Goal: Communication & Community: Answer question/provide support

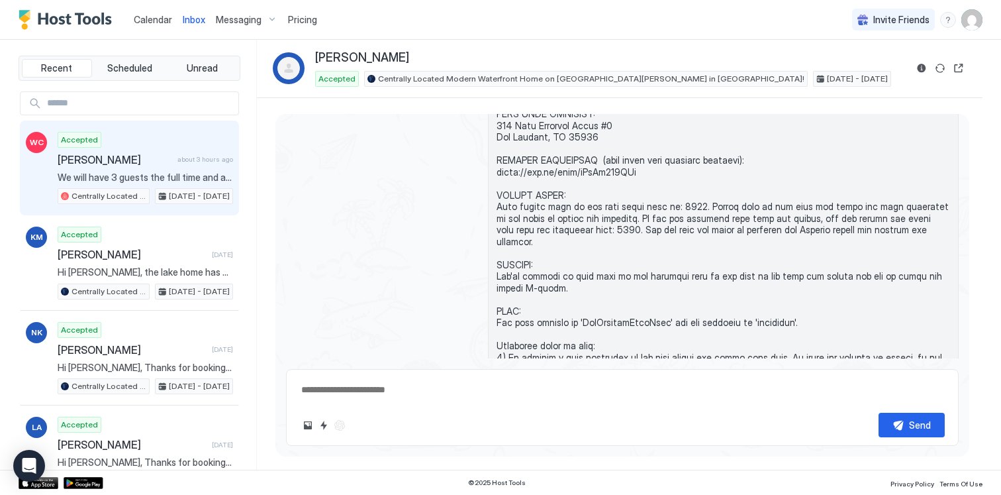
scroll to position [2068, 0]
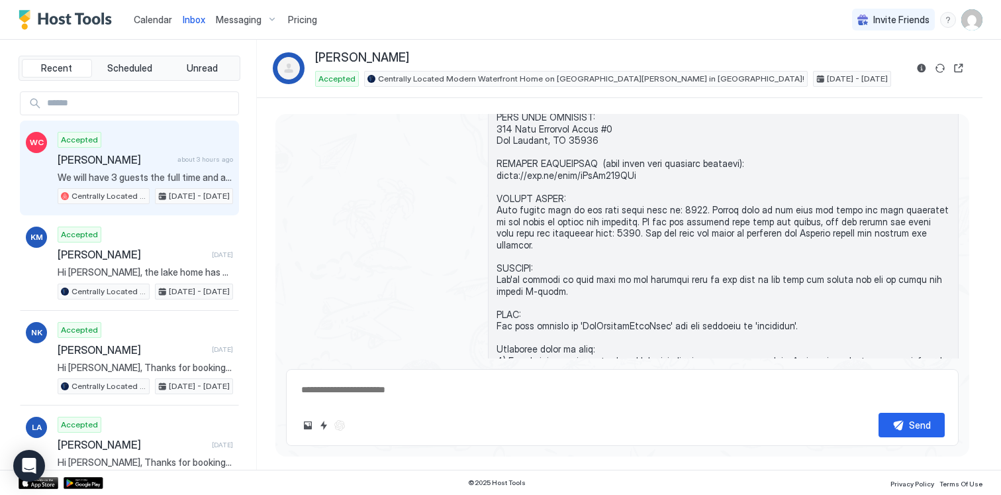
click at [113, 181] on span "We will have 3 guests the full time and a fourth might come midway through the …" at bounding box center [145, 177] width 175 height 12
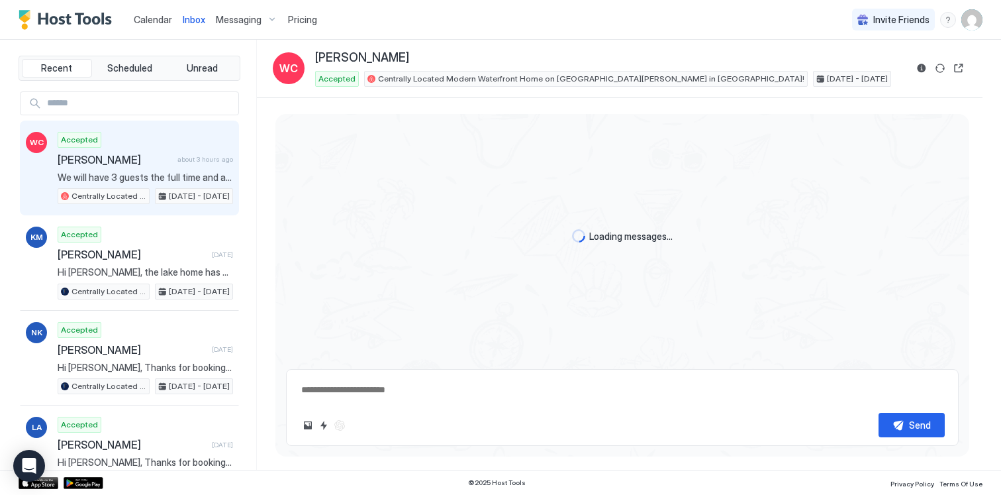
scroll to position [2090, 0]
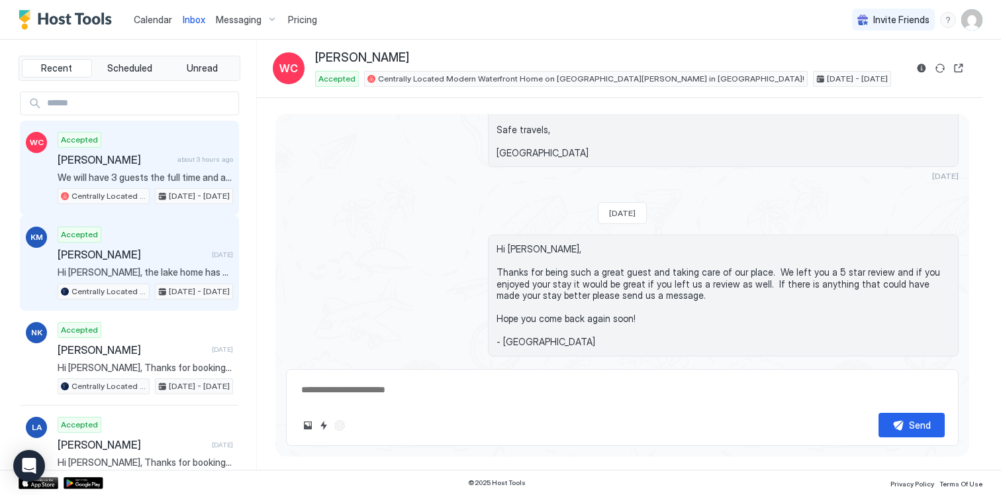
click at [128, 270] on span "Hi [PERSON_NAME], the lake home has been cleaned and sanitized and is now avail…" at bounding box center [145, 272] width 175 height 12
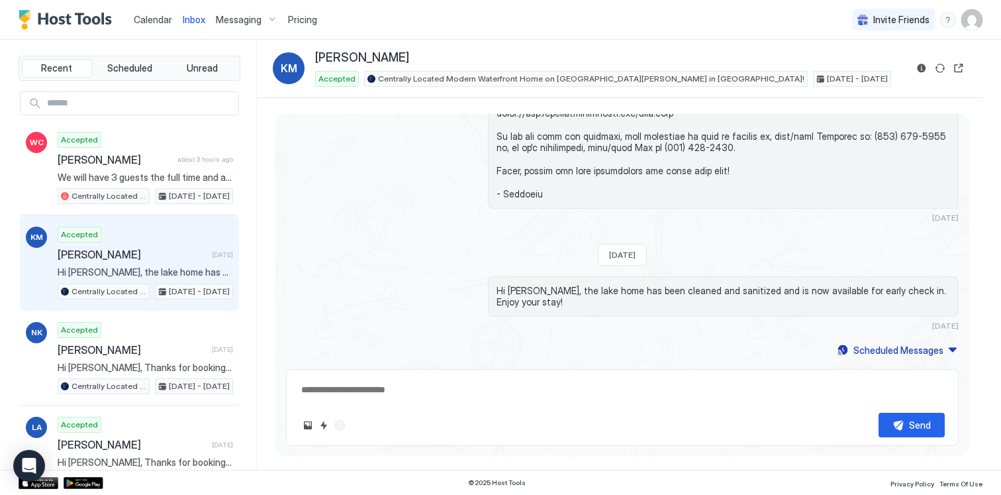
scroll to position [1254, 0]
click at [953, 352] on button "Scheduled Messages" at bounding box center [897, 350] width 123 height 18
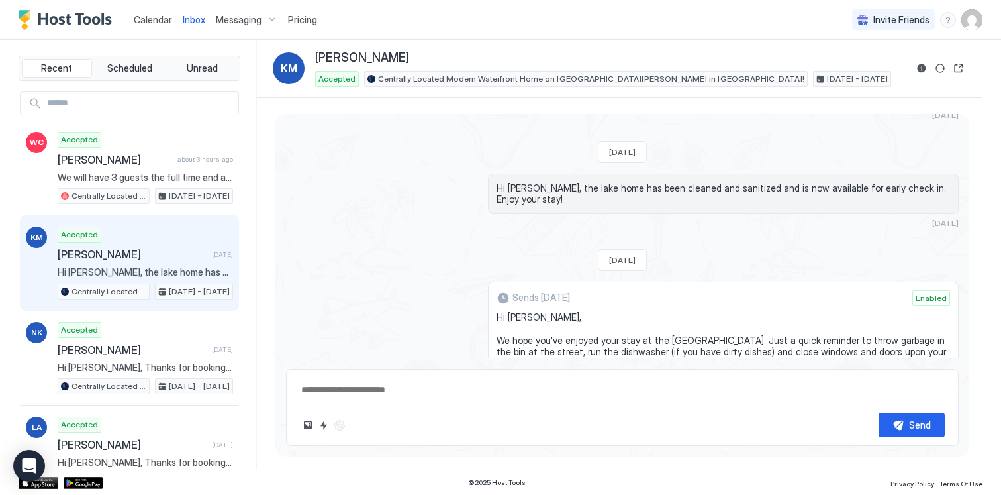
scroll to position [1288, 0]
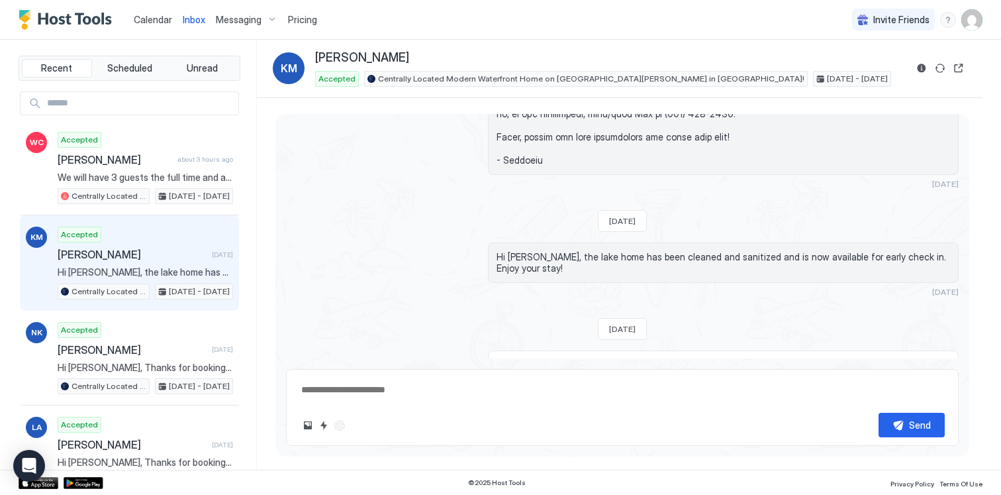
click at [247, 22] on span "Messaging" at bounding box center [239, 20] width 46 height 12
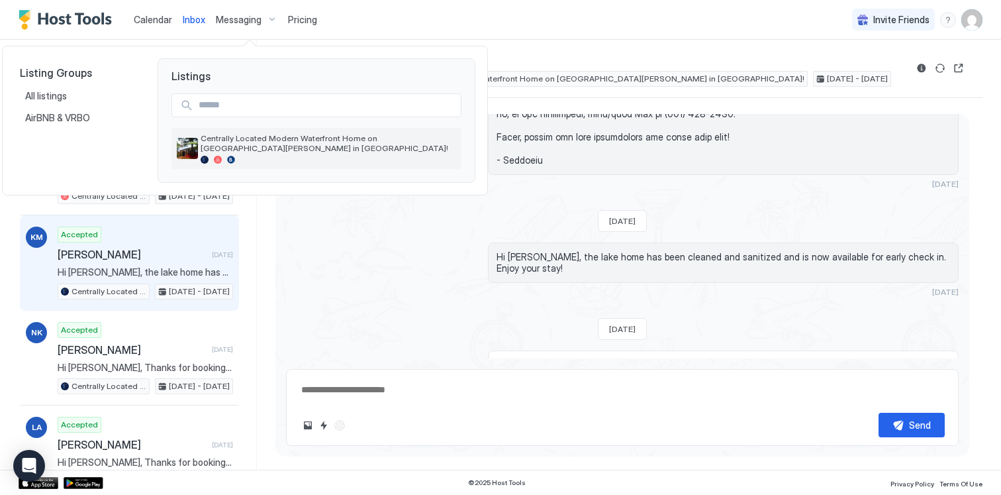
click at [232, 144] on span "Centrally Located Modern Waterfront Home on [GEOGRAPHIC_DATA][PERSON_NAME] in […" at bounding box center [329, 143] width 256 height 20
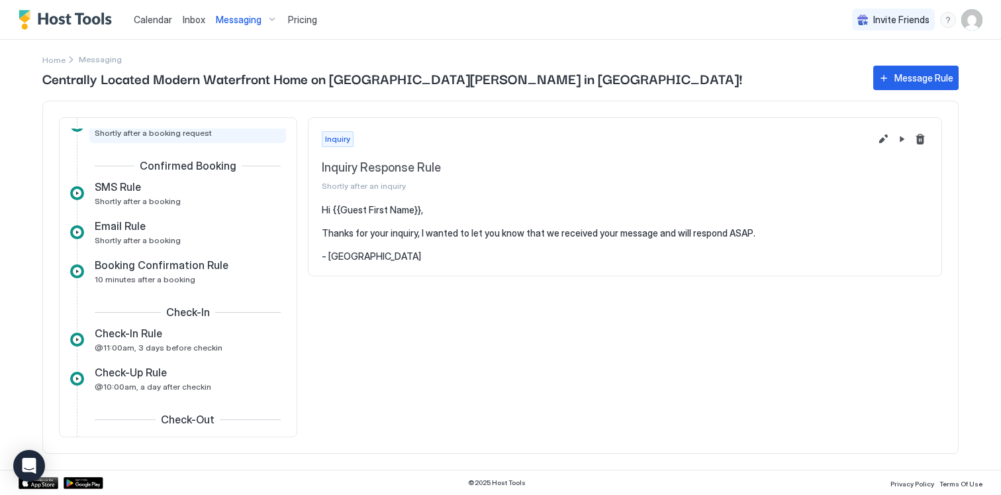
scroll to position [172, 0]
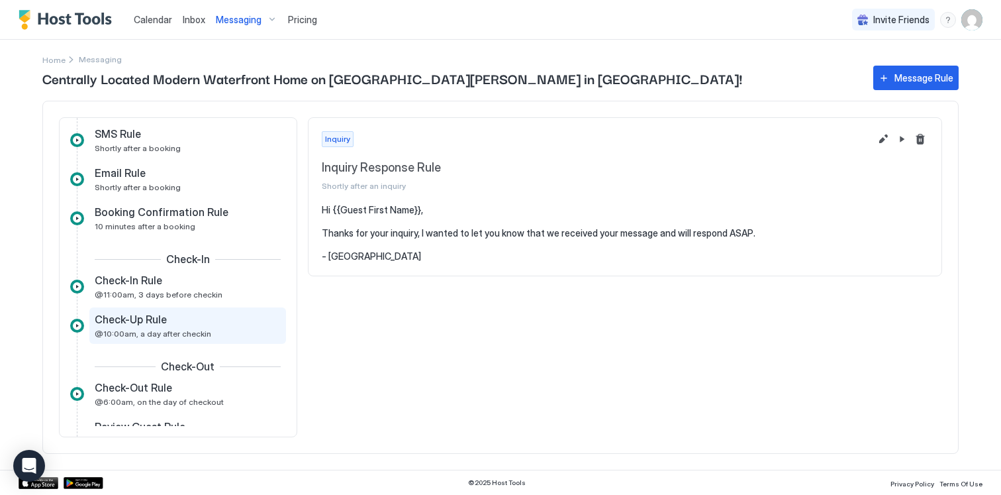
click at [187, 329] on span "@10:00am, a day after checkin" at bounding box center [153, 333] width 117 height 10
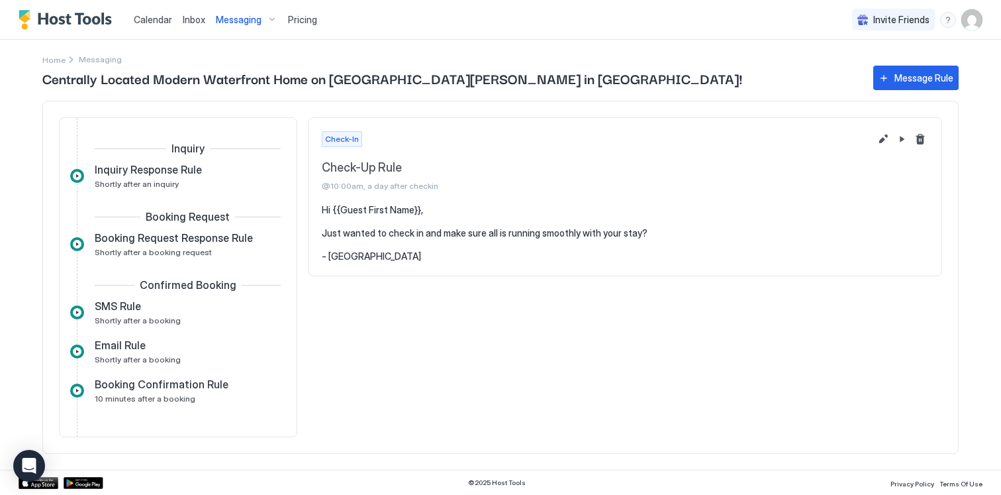
click at [195, 24] on span "Inbox" at bounding box center [194, 19] width 23 height 11
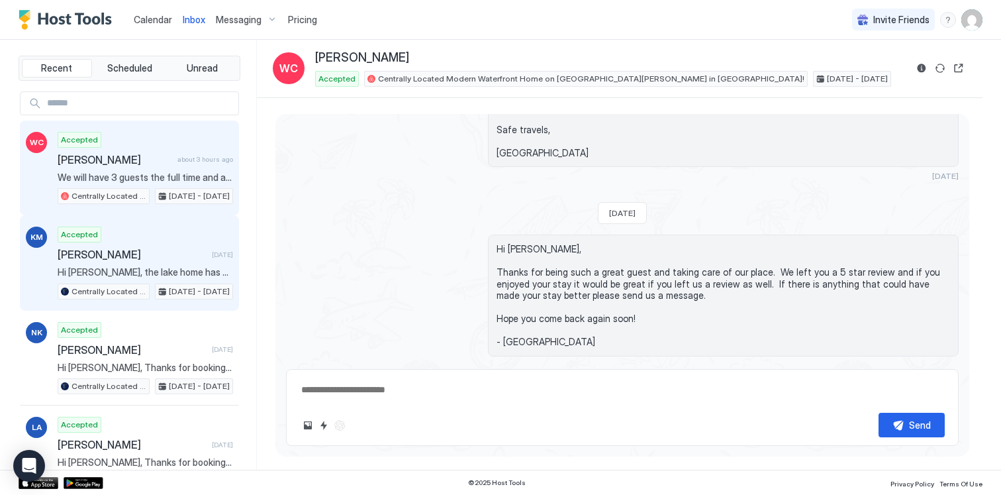
click at [122, 257] on span "[PERSON_NAME]" at bounding box center [132, 254] width 149 height 13
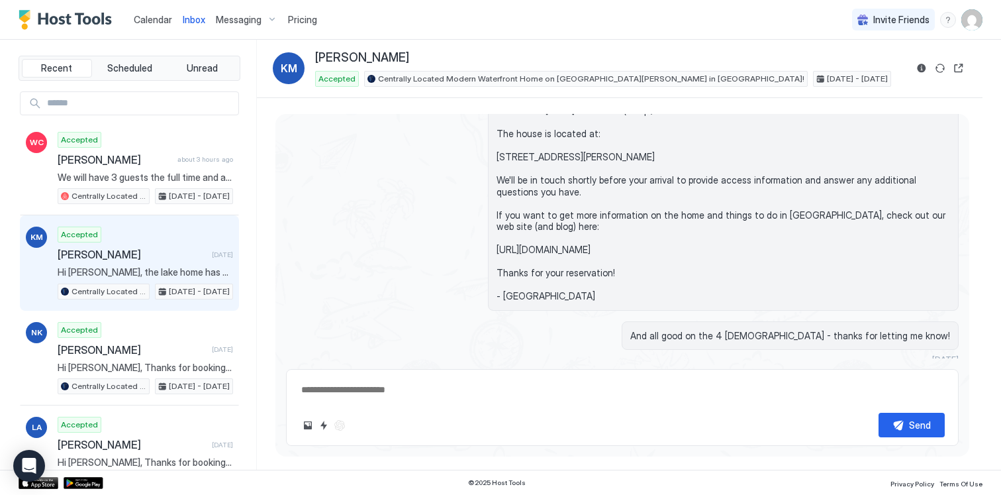
scroll to position [251, 0]
type textarea "*"
